Goal: Answer question/provide support: Share knowledge or assist other users

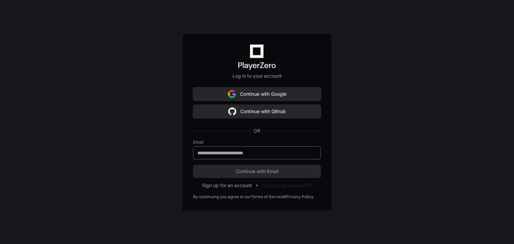
click at [227, 155] on input "email" at bounding box center [257, 153] width 119 height 7
type input "**********"
click at [193, 165] on button "Continue with Email" at bounding box center [257, 171] width 128 height 13
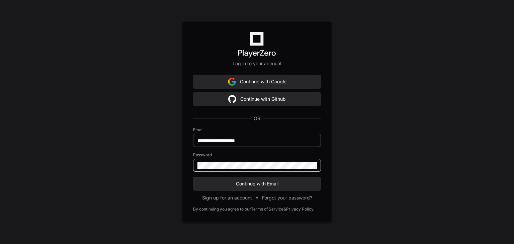
click at [193, 177] on button "Continue with Email" at bounding box center [257, 183] width 128 height 13
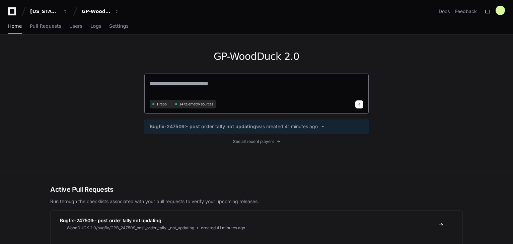
click at [173, 85] on textarea at bounding box center [257, 88] width 214 height 19
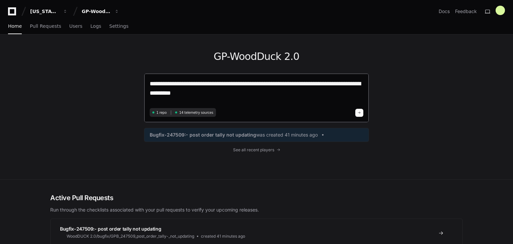
type textarea "**********"
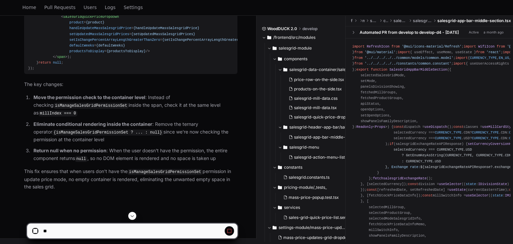
scroll to position [763, 0]
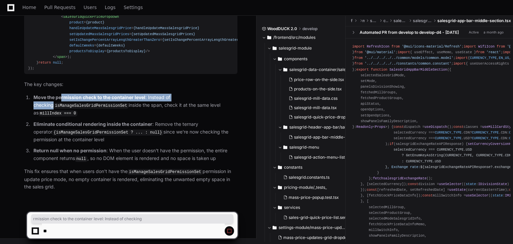
drag, startPoint x: 61, startPoint y: 98, endPoint x: 192, endPoint y: 97, distance: 130.6
click at [192, 97] on p "Move the permission check to the container level : Instead of checking isManage…" at bounding box center [135, 105] width 204 height 23
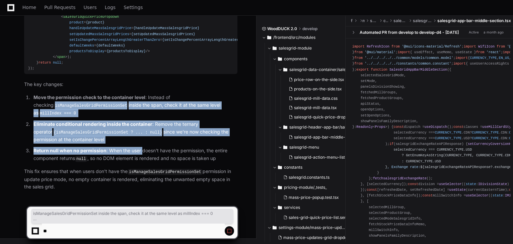
drag, startPoint x: 36, startPoint y: 108, endPoint x: 141, endPoint y: 150, distance: 113.7
click at [141, 150] on ol "Move the permission check to the container level : Instead of checking isManage…" at bounding box center [130, 128] width 213 height 69
click at [141, 151] on p "Return null when no permission : When the user doesn't have the permission, the…" at bounding box center [135, 154] width 204 height 15
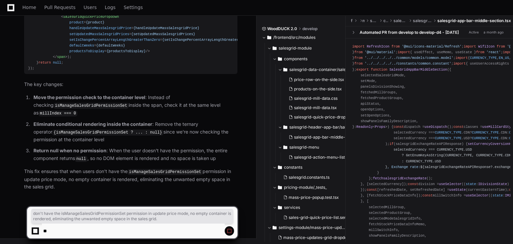
drag, startPoint x: 107, startPoint y: 172, endPoint x: 102, endPoint y: 186, distance: 15.1
click at [102, 186] on p "This fix ensures that when users don't have the isManageSalesGridPermissionSet …" at bounding box center [130, 179] width 213 height 23
click at [93, 189] on p "This fix ensures that when users don't have the isManageSalesGridPermissionSet …" at bounding box center [130, 179] width 213 height 23
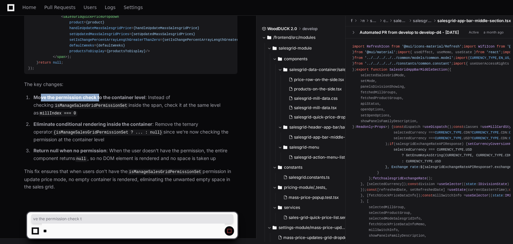
drag, startPoint x: 40, startPoint y: 99, endPoint x: 100, endPoint y: 97, distance: 60.0
click at [100, 97] on strong "Move the permission check to the container level" at bounding box center [89, 97] width 112 height 6
click at [83, 19] on span "SalesGridQuickPriceDropdown" at bounding box center [91, 17] width 56 height 4
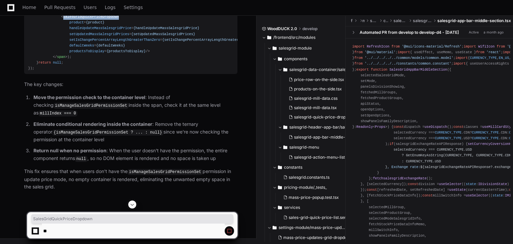
click at [83, 19] on span "SalesGridQuickPriceDropdown" at bounding box center [91, 17] width 56 height 4
copy span "SalesGridQuickPriceDropdown"
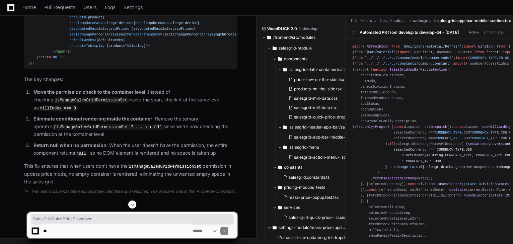
click at [110, 225] on textarea at bounding box center [117, 231] width 150 height 15
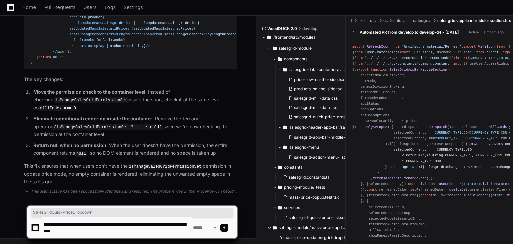
type textarea "**********"
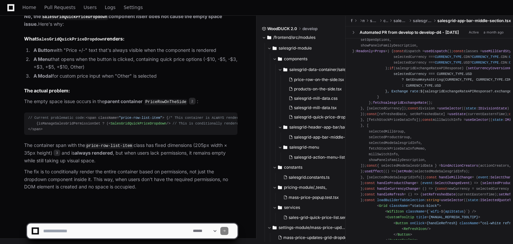
scroll to position [80, 0]
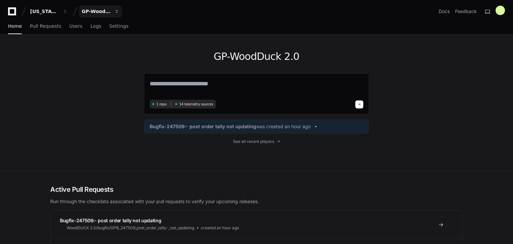
click at [100, 11] on div "GP-WoodDuck 2.0" at bounding box center [96, 11] width 29 height 7
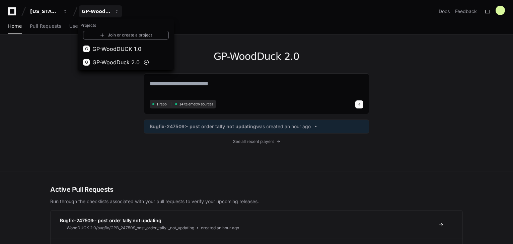
click at [74, 121] on div "GP-WoodDuck 2.0 1 repo 14 telemetry sources Bugfix-247509:- post order tally no…" at bounding box center [256, 102] width 429 height 137
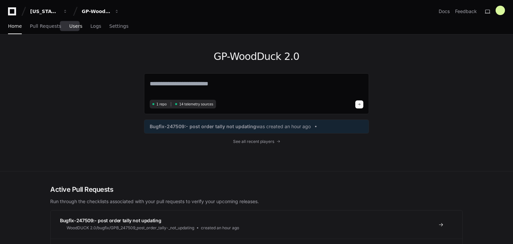
click at [71, 25] on span "Users" at bounding box center [75, 26] width 13 height 4
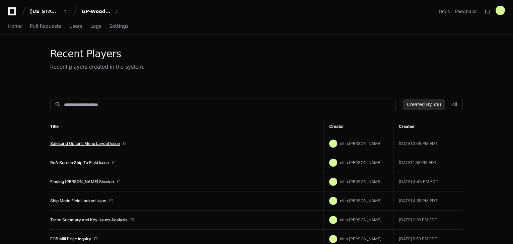
click at [88, 141] on link "Salesgrid Options Menu Layout Issue" at bounding box center [85, 143] width 70 height 5
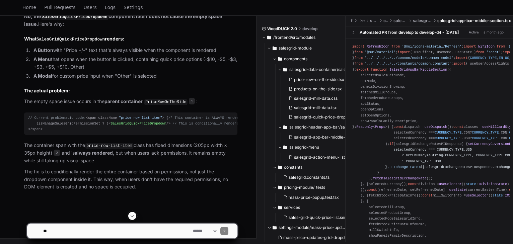
scroll to position [1078, 0]
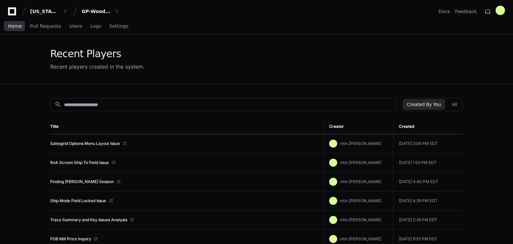
click at [16, 26] on span "Home" at bounding box center [15, 26] width 14 height 4
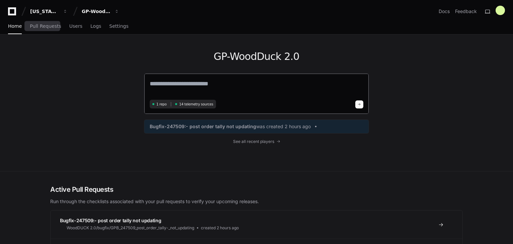
click at [184, 87] on textarea at bounding box center [257, 88] width 214 height 19
paste textarea "**********"
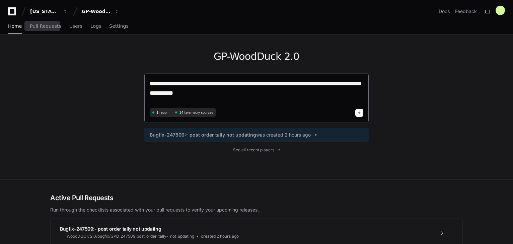
type textarea "**********"
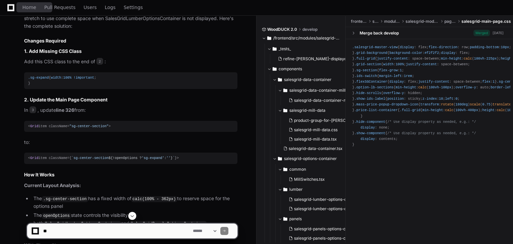
scroll to position [787, 0]
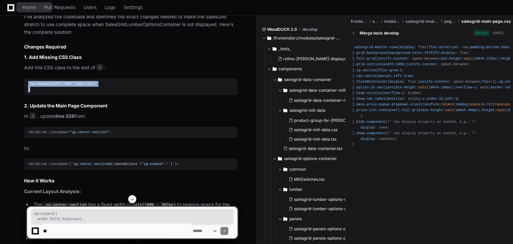
drag, startPoint x: 27, startPoint y: 83, endPoint x: 48, endPoint y: 94, distance: 23.5
click at [48, 94] on pre ".sg-expand { width : 100% !important ; }" at bounding box center [130, 86] width 213 height 17
copy div ".sg-expand { width : 100% !important ; }"
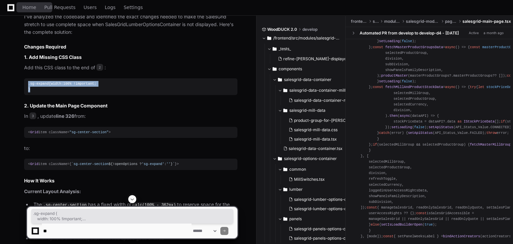
scroll to position [348, 0]
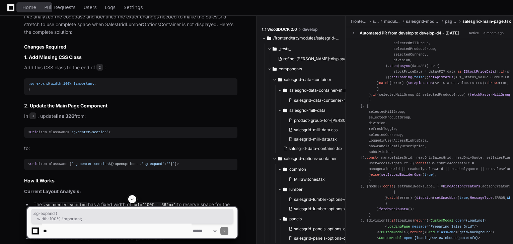
click at [82, 135] on div "< Grid item className= "sg-center-section" >" at bounding box center [130, 133] width 205 height 6
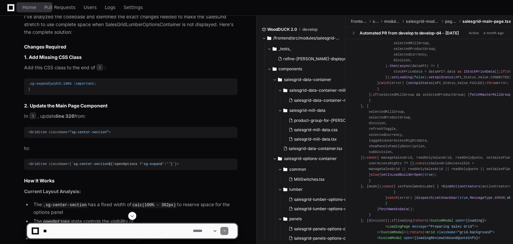
click at [75, 134] on span ""sg-center-section"" at bounding box center [88, 132] width 39 height 4
click at [34, 119] on span "3" at bounding box center [32, 116] width 7 height 7
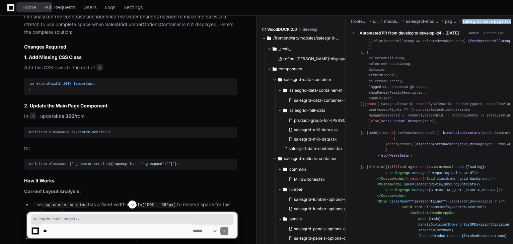
drag, startPoint x: 464, startPoint y: 21, endPoint x: 511, endPoint y: 22, distance: 47.2
click at [511, 22] on span "salesgrid-main-page.tsx" at bounding box center [486, 21] width 49 height 5
copy span "salesgrid-main-page.tsx"
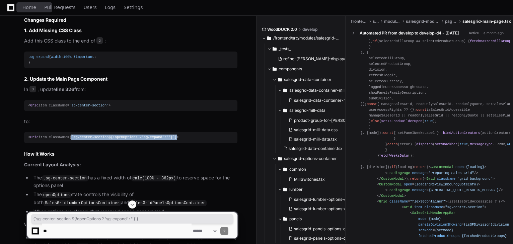
drag, startPoint x: 67, startPoint y: 143, endPoint x: 174, endPoint y: 142, distance: 106.8
click at [174, 140] on div "< Grid item className={ `sg-center-section ${!openOptions ? 'sg-expand' : '' } …" at bounding box center [130, 138] width 205 height 6
copy div "{ `sg-center-section ${!openOptions ? 'sg-expand' : '' } ` }"
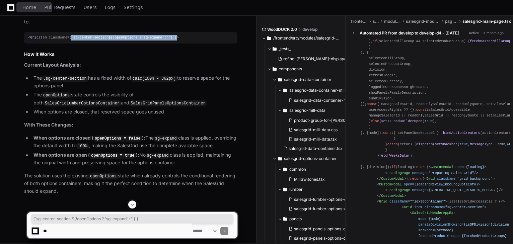
scroll to position [921, 0]
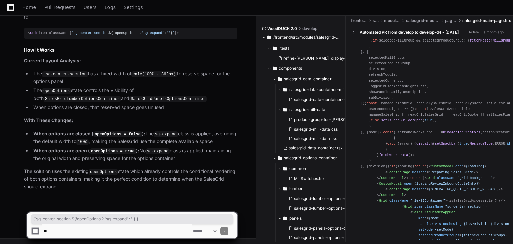
click at [98, 229] on textarea at bounding box center [117, 231] width 150 height 15
type textarea "**********"
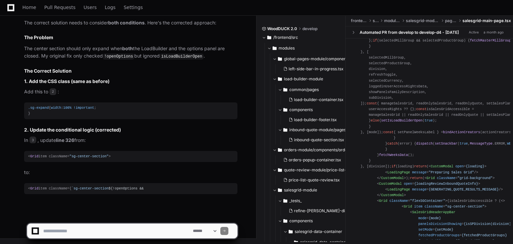
scroll to position [1366, 0]
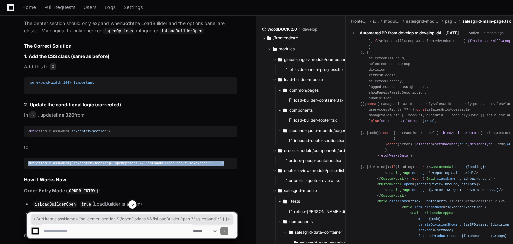
drag, startPoint x: 222, startPoint y: 170, endPoint x: 24, endPoint y: 172, distance: 198.2
click at [24, 169] on pre "< Grid item className={ `sg-center-section ${!openOptions && !isLoadBuilderOpen…" at bounding box center [130, 163] width 213 height 11
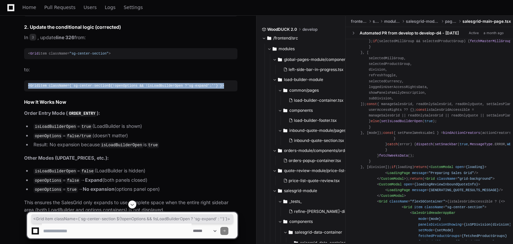
scroll to position [1447, 0]
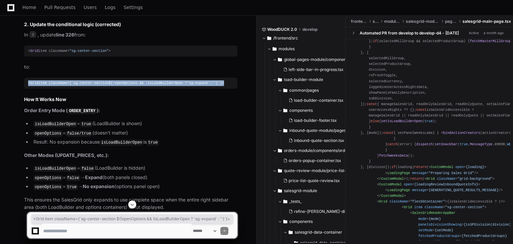
copy div "< Grid item className={ `sg-center-section ${!openOptions && !isLoadBuilderOpen…"
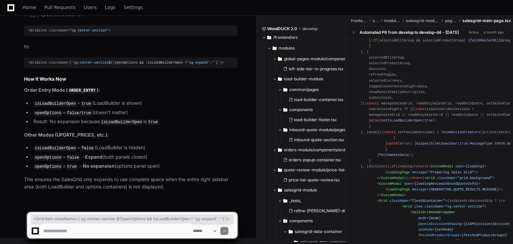
click at [82, 228] on textarea at bounding box center [117, 231] width 150 height 15
paste textarea "******"
click at [177, 227] on textarea at bounding box center [117, 231] width 150 height 15
paste textarea "**********"
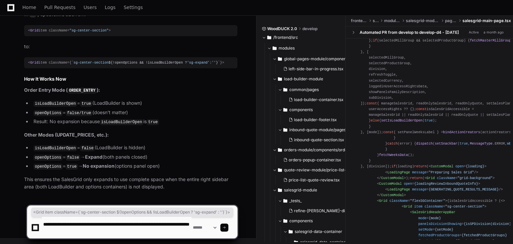
type textarea "**********"
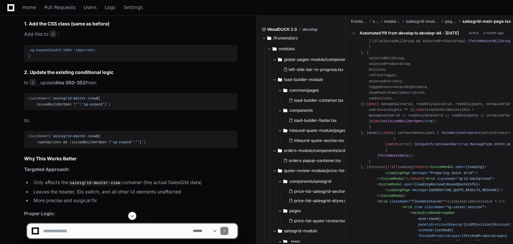
scroll to position [2024, 0]
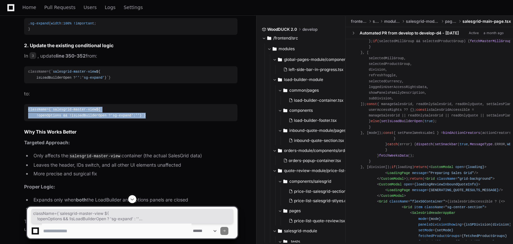
drag, startPoint x: 28, startPoint y: 136, endPoint x: 38, endPoint y: 146, distance: 14.2
click at [38, 121] on pre "className={ `salesgrid-master-view ${ !openOptions && !isLoadBuilderOpen ? 'sg-…" at bounding box center [130, 112] width 213 height 17
copy div "className={ `salesgrid-master-view ${ !openOptions && !isLoadBuilderOpen ? 'sg-…"
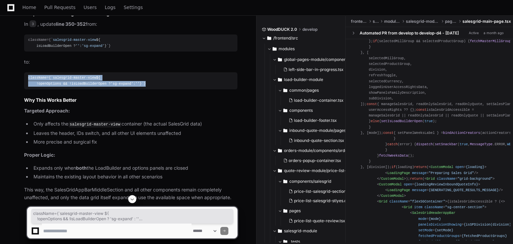
scroll to position [2098, 0]
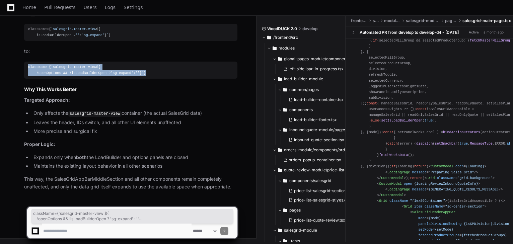
click at [109, 71] on div "className={ `salesgrid-master-view ${ !openOptions && !isLoadBuilderOpen ? 'sg-…" at bounding box center [130, 69] width 205 height 11
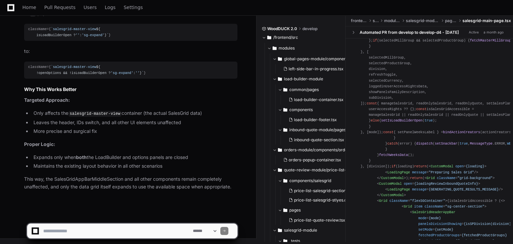
click at [94, 65] on span "${ !openOptions && !isLoadBuilderOpen ? 'sg-expand' : '' }" at bounding box center [85, 70] width 114 height 10
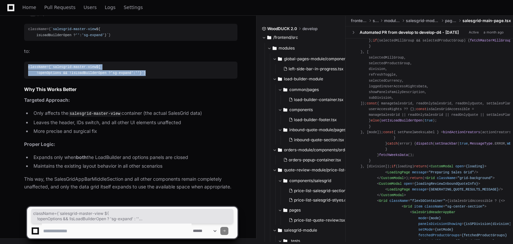
drag, startPoint x: 27, startPoint y: 61, endPoint x: 50, endPoint y: 75, distance: 27.2
click at [50, 75] on pre "className={ `salesgrid-master-view ${ !openOptions && !isLoadBuilderOpen ? 'sg-…" at bounding box center [130, 70] width 213 height 17
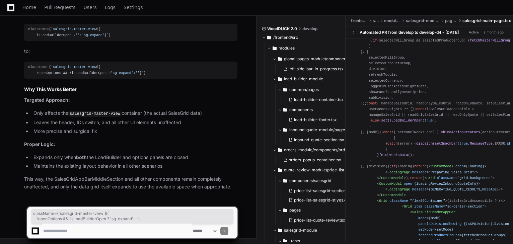
click at [88, 232] on textarea at bounding box center [117, 231] width 150 height 15
click at [74, 231] on textarea at bounding box center [117, 231] width 150 height 15
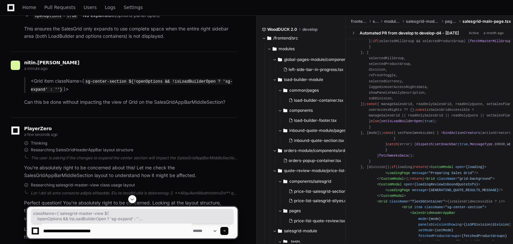
scroll to position [1616, 0]
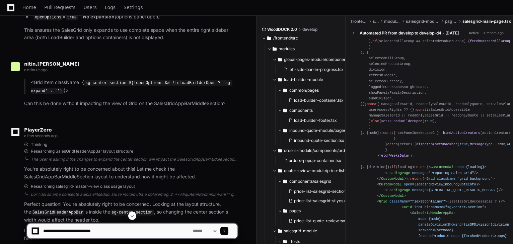
click at [165, 107] on p "Can this be done without impacting the view of Grid on the SalesGridAppBarMiddl…" at bounding box center [130, 104] width 213 height 8
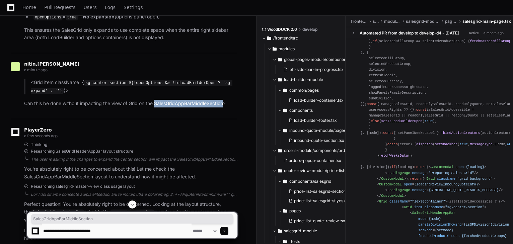
copy p "SalesGridAppBarMiddleSection"
click at [111, 230] on textarea at bounding box center [117, 231] width 150 height 15
paste textarea "**********"
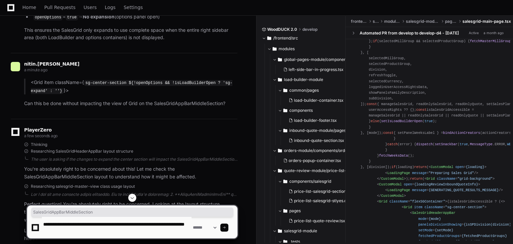
type textarea "**********"
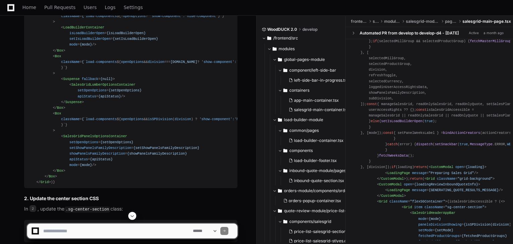
scroll to position [2611, 0]
